Goal: Task Accomplishment & Management: Use online tool/utility

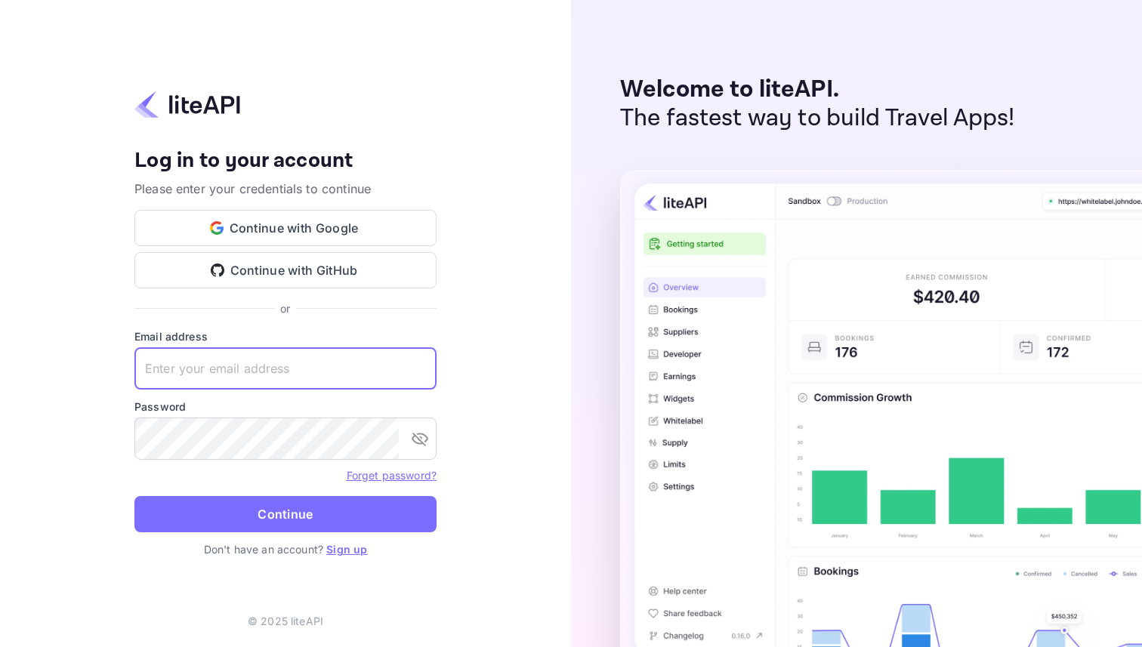
click at [321, 379] on input "text" at bounding box center [285, 368] width 302 height 42
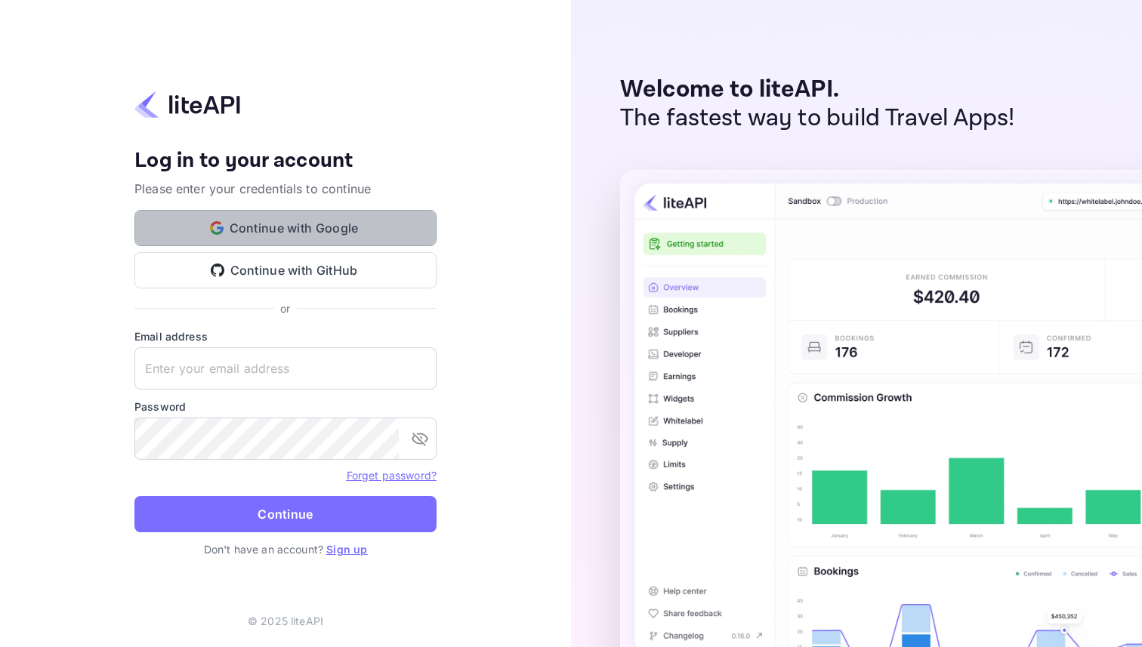
click at [381, 235] on button "Continue with Google" at bounding box center [285, 228] width 302 height 36
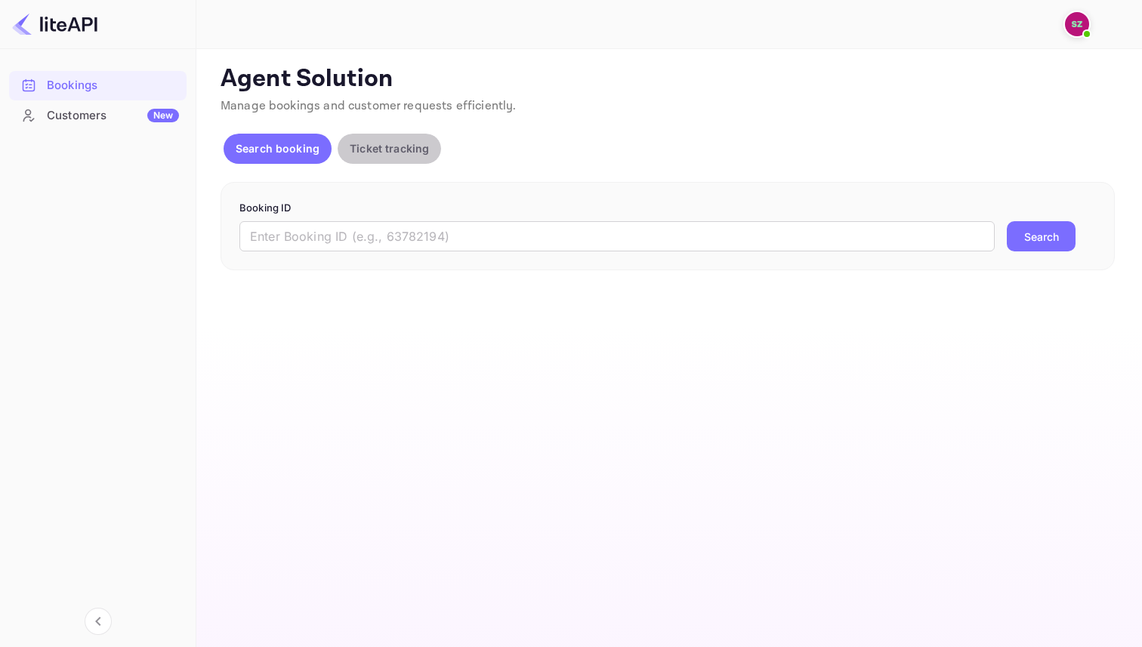
click at [418, 145] on p "Ticket tracking" at bounding box center [389, 148] width 79 height 16
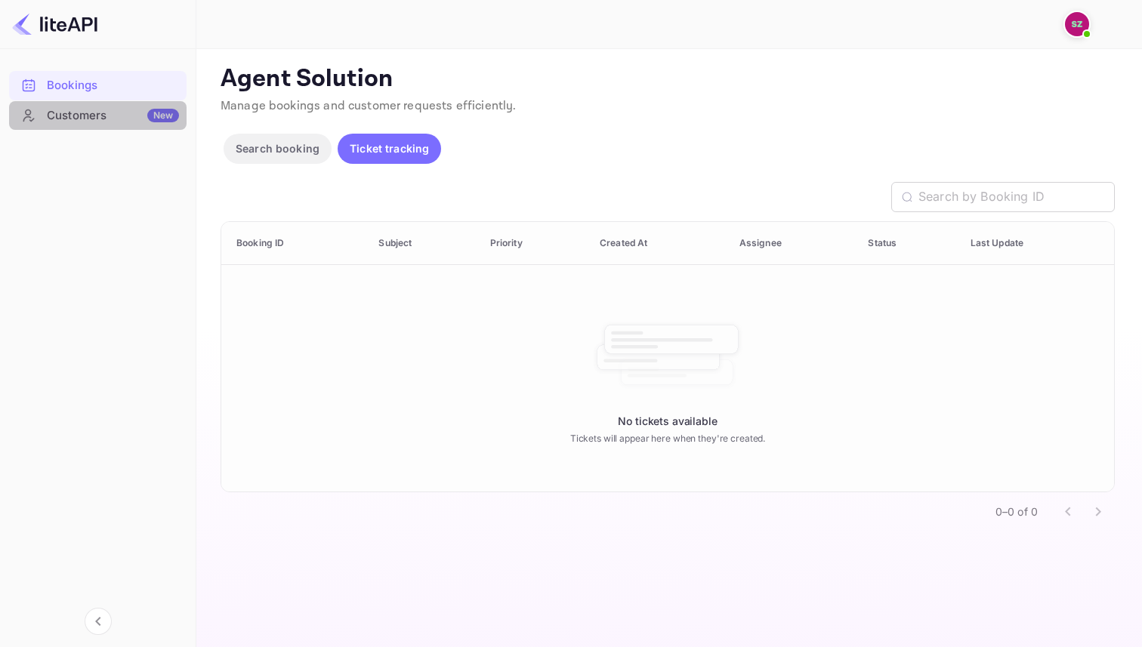
click at [108, 120] on div "Customers New" at bounding box center [113, 115] width 132 height 17
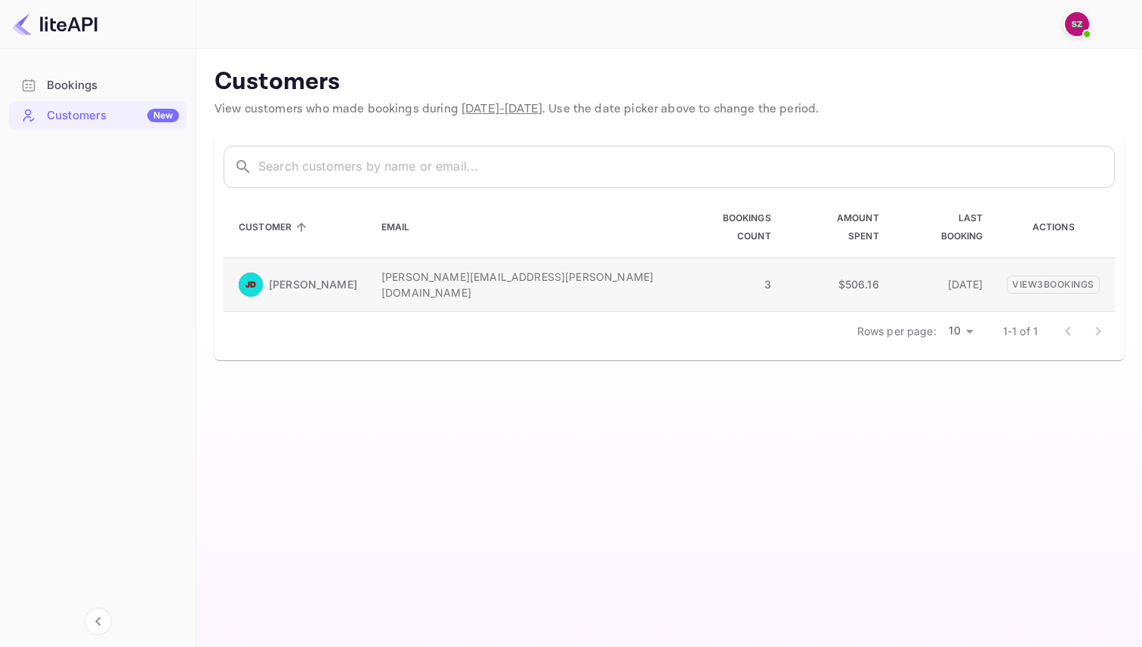
click at [300, 276] on p "John Doe" at bounding box center [313, 284] width 88 height 16
click at [305, 355] on main "Customers View customers who made bookings during Aug 06 - Sep 05, 2025 . Use t…" at bounding box center [669, 348] width 946 height 598
click at [77, 86] on div "Bookings" at bounding box center [113, 85] width 132 height 17
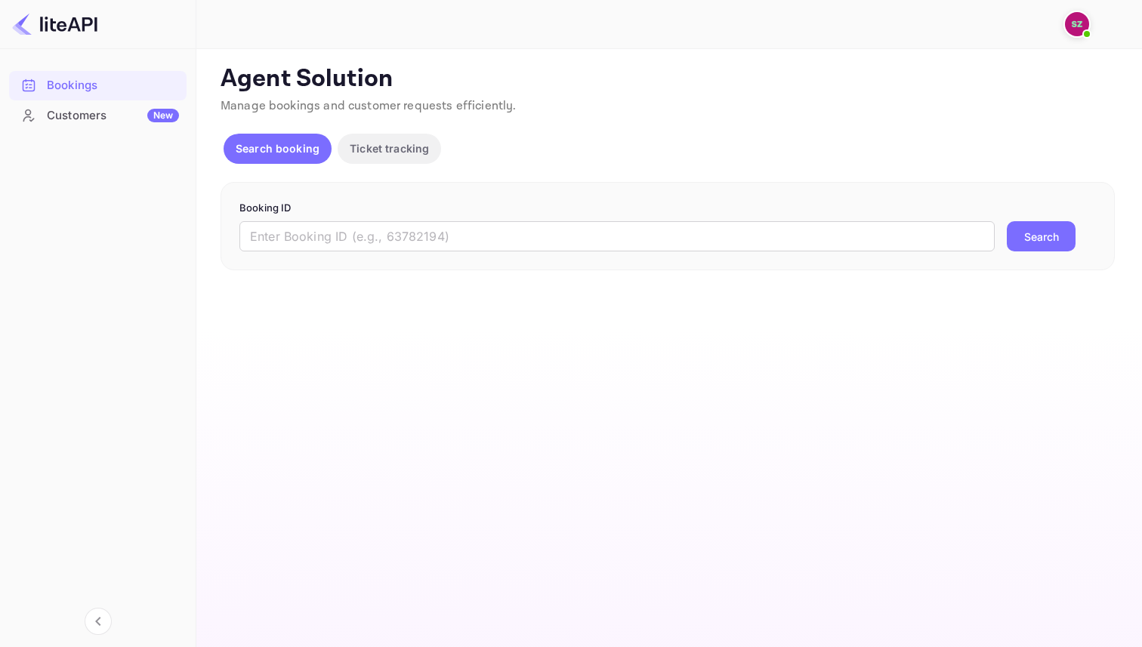
click at [1045, 239] on button "Search" at bounding box center [1041, 236] width 69 height 30
click at [755, 313] on main "Unsaved Changes Ticket Affiliate URL https://www.nuitee.com/ Business partner n…" at bounding box center [669, 348] width 946 height 598
click at [358, 130] on div "Agent Solution Manage bookings and customer requests efficiently. Search bookin…" at bounding box center [668, 176] width 894 height 224
click at [366, 142] on p "Ticket tracking" at bounding box center [389, 148] width 79 height 16
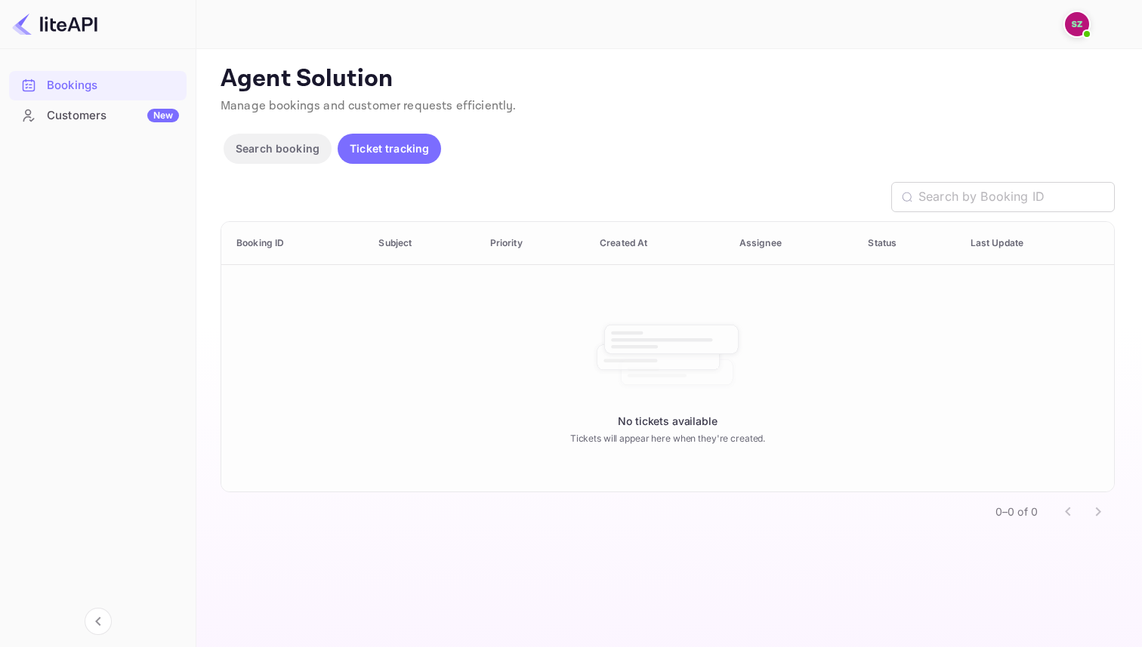
click at [1088, 23] on img at bounding box center [1077, 24] width 24 height 24
click at [585, 100] on div at bounding box center [571, 323] width 1142 height 647
click at [411, 143] on p "Ticket tracking" at bounding box center [389, 148] width 79 height 16
click at [239, 161] on button "Search booking" at bounding box center [278, 149] width 108 height 30
